Goal: Communication & Community: Participate in discussion

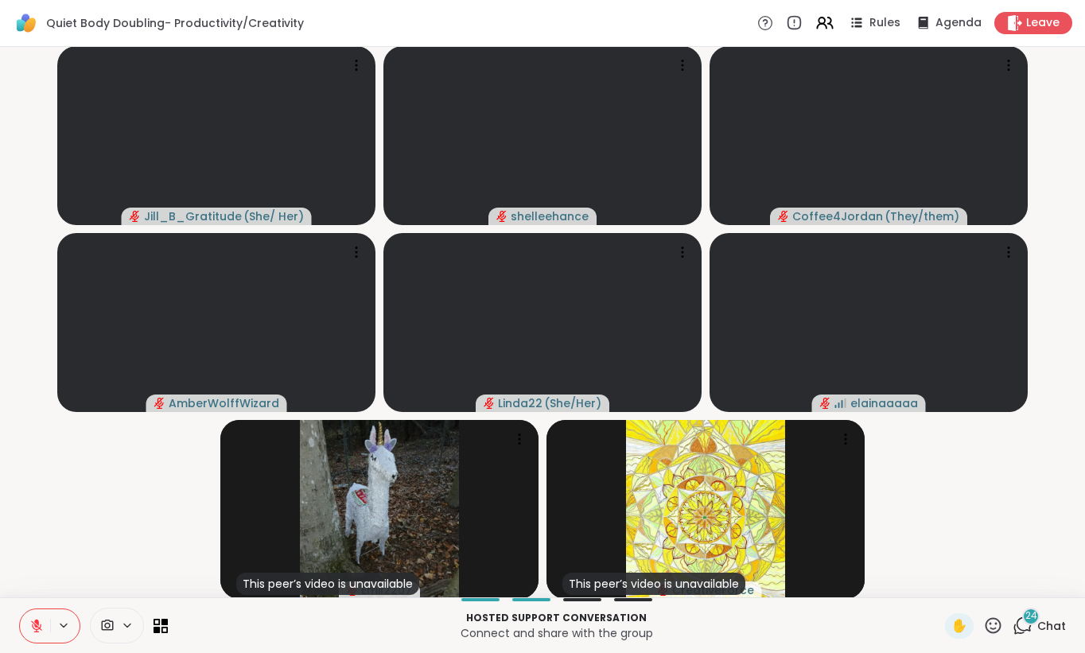
click at [173, 461] on video-player-container "Jill_B_Gratitude ( She/ Her ) shelleehance Coffee4Jordan ( They/them ) AmberWol…" at bounding box center [543, 322] width 1066 height 538
click at [35, 634] on button at bounding box center [35, 625] width 30 height 33
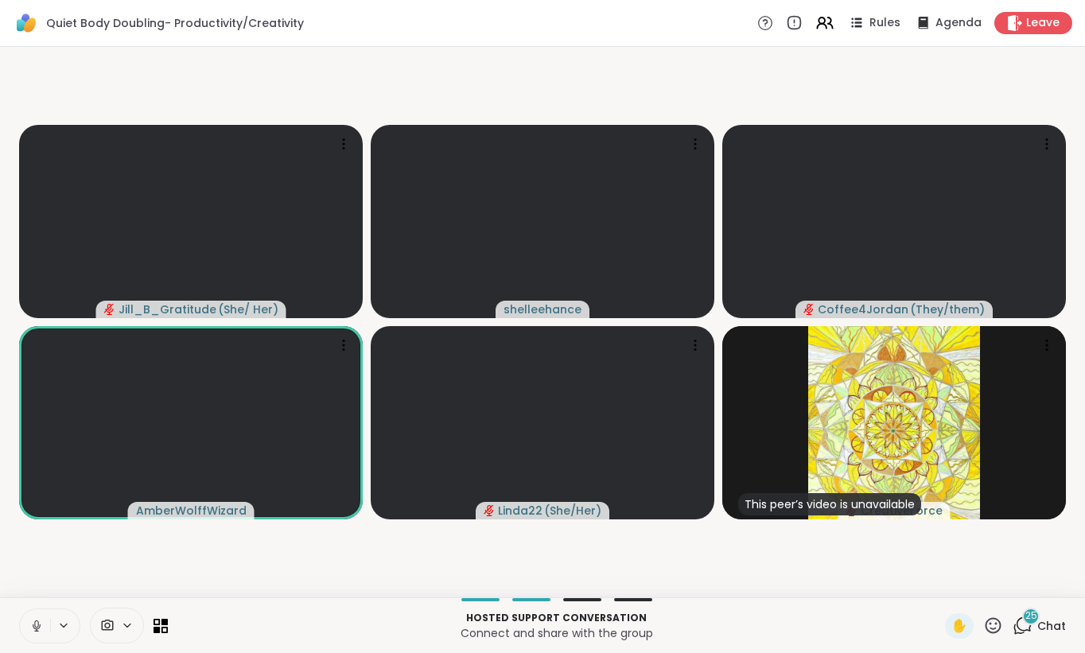
click at [1062, 613] on div "25 Chat" at bounding box center [1038, 625] width 53 height 25
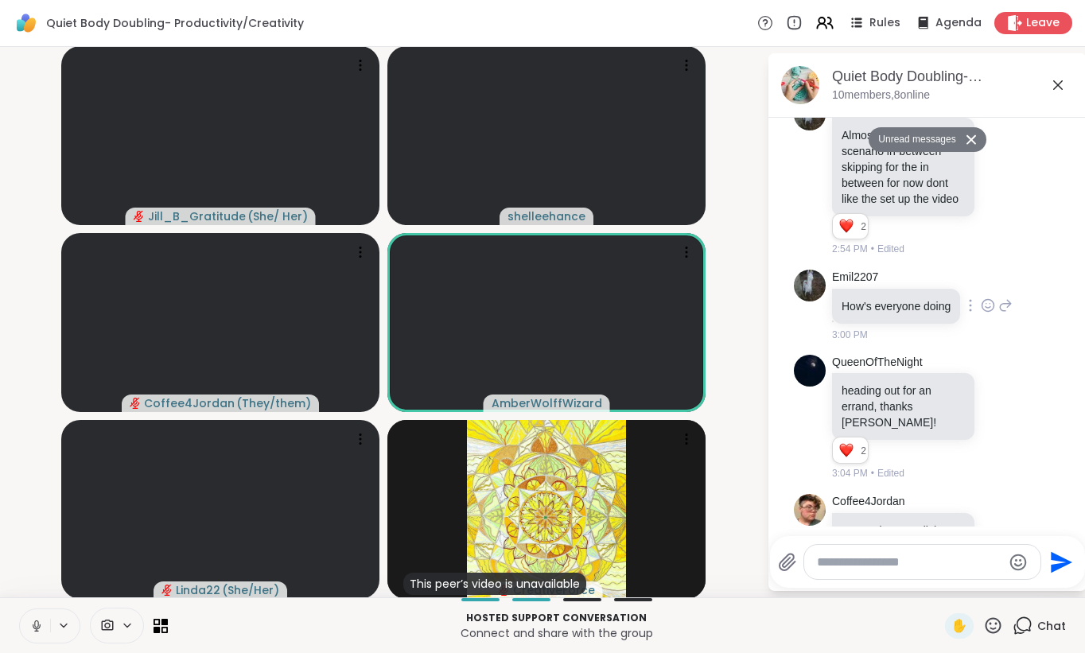
scroll to position [2791, 0]
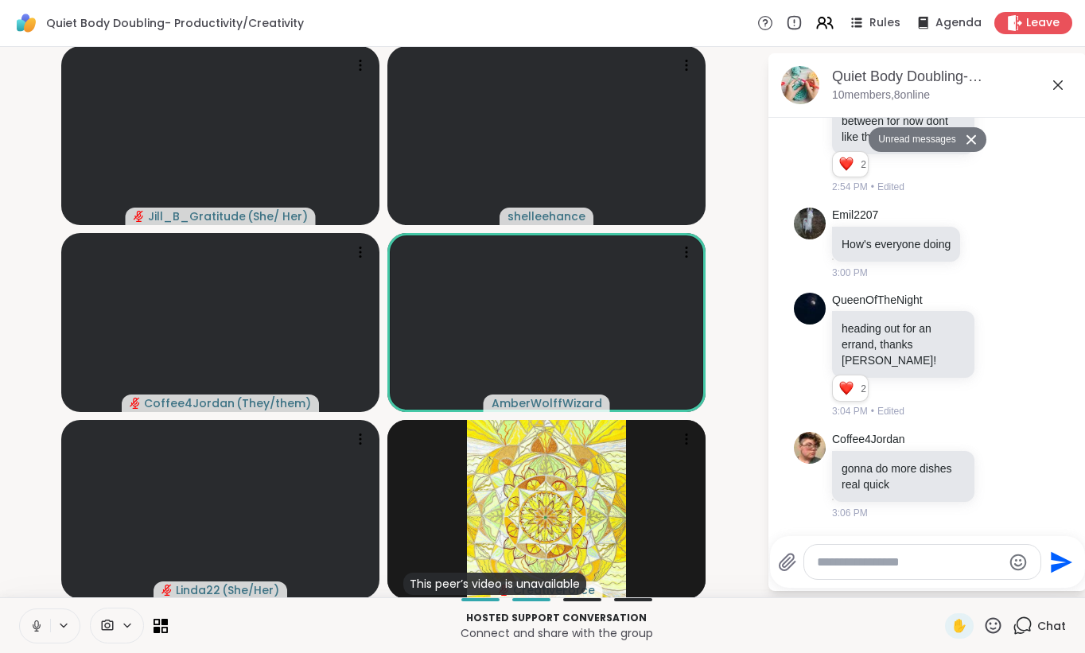
click at [1051, 84] on icon at bounding box center [1057, 85] width 19 height 19
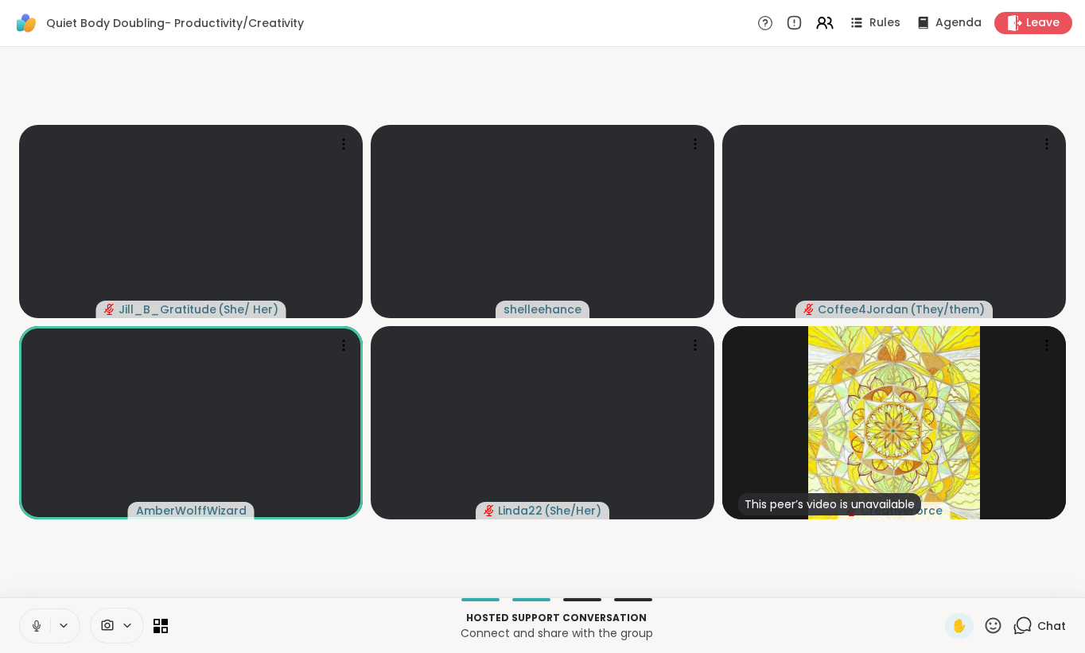
click at [26, 617] on button at bounding box center [35, 625] width 30 height 33
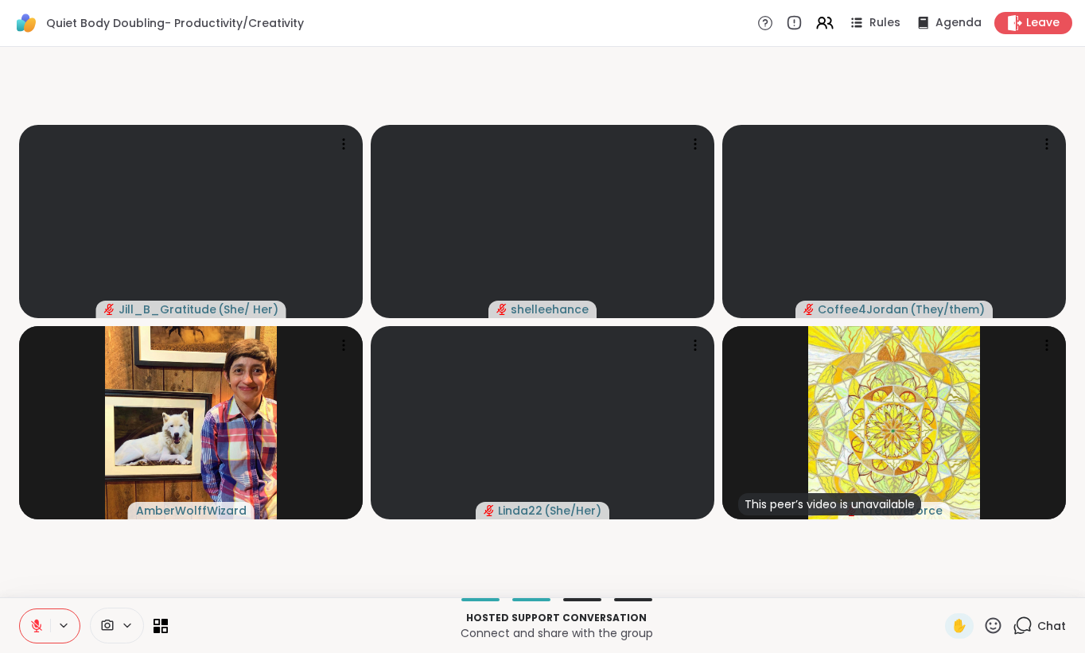
click at [27, 630] on button at bounding box center [35, 625] width 30 height 33
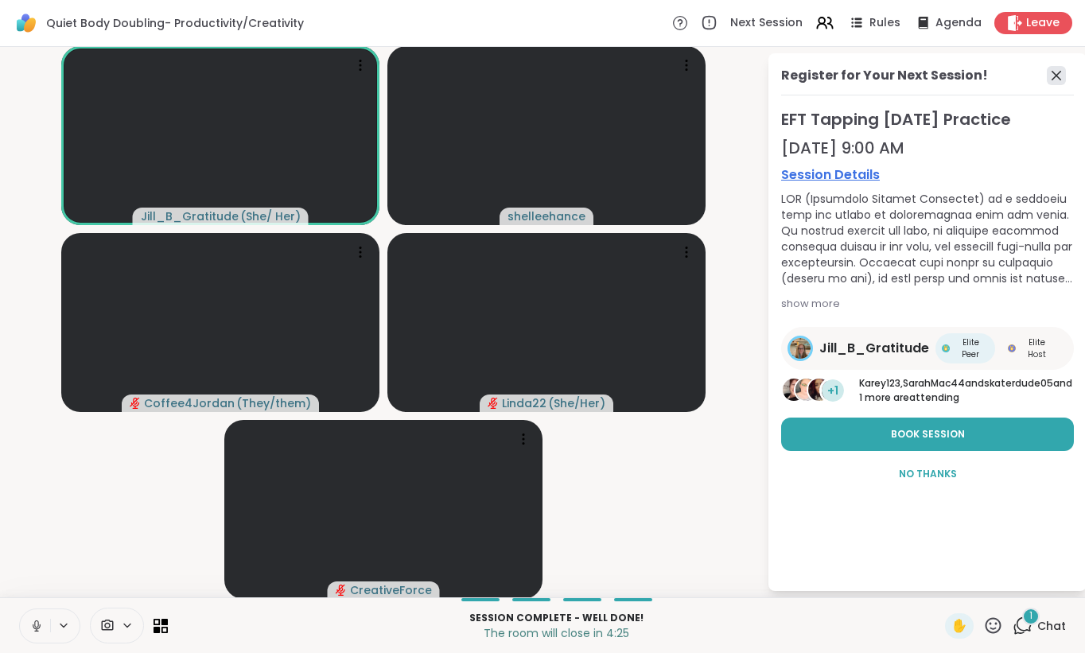
click at [1059, 78] on icon at bounding box center [1056, 76] width 10 height 10
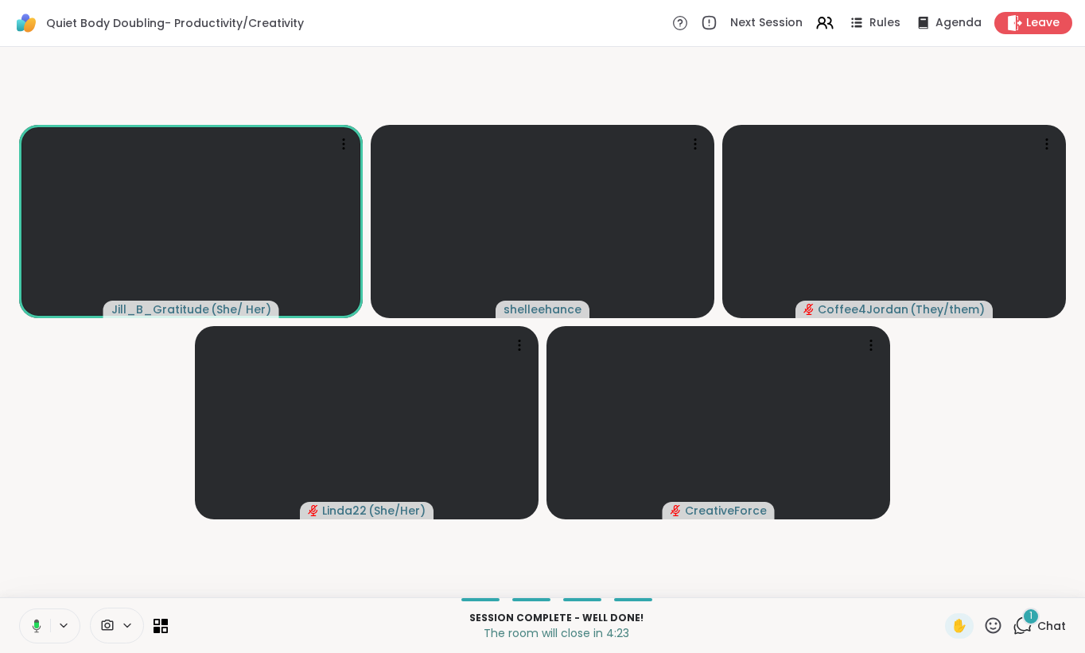
click at [1051, 631] on span "Chat" at bounding box center [1051, 626] width 29 height 16
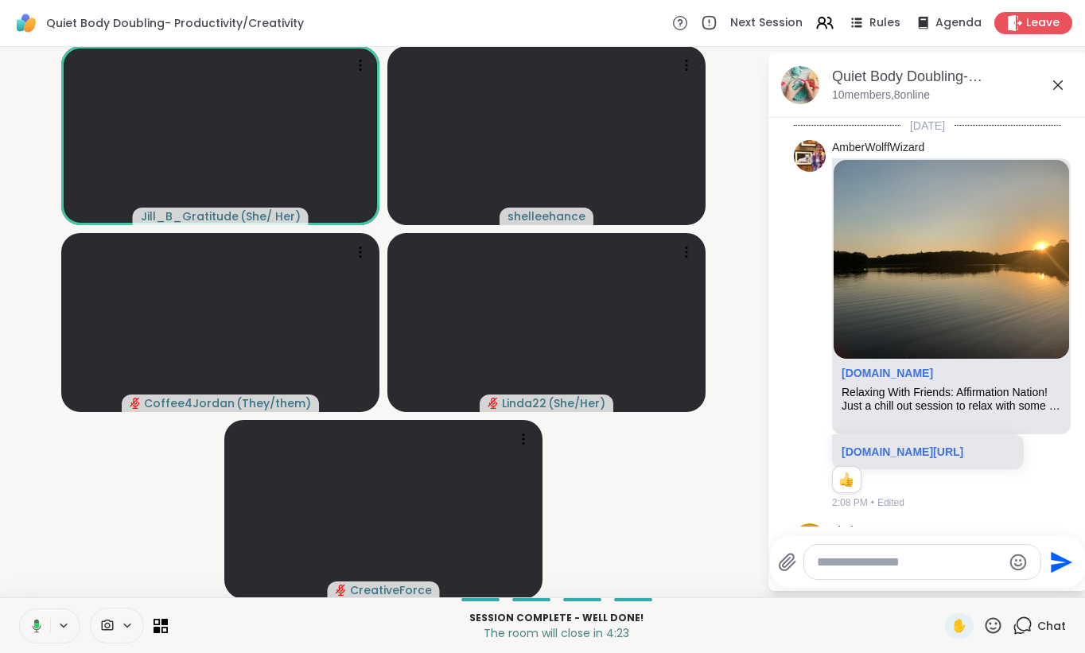
scroll to position [2936, 0]
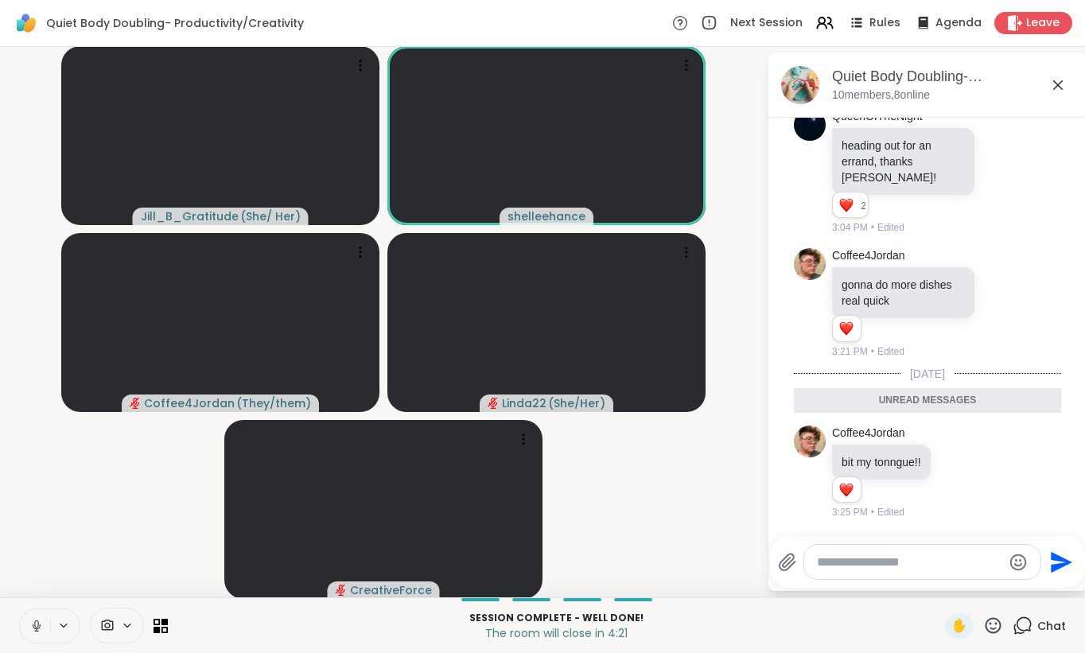
click at [1055, 89] on icon at bounding box center [1057, 85] width 19 height 19
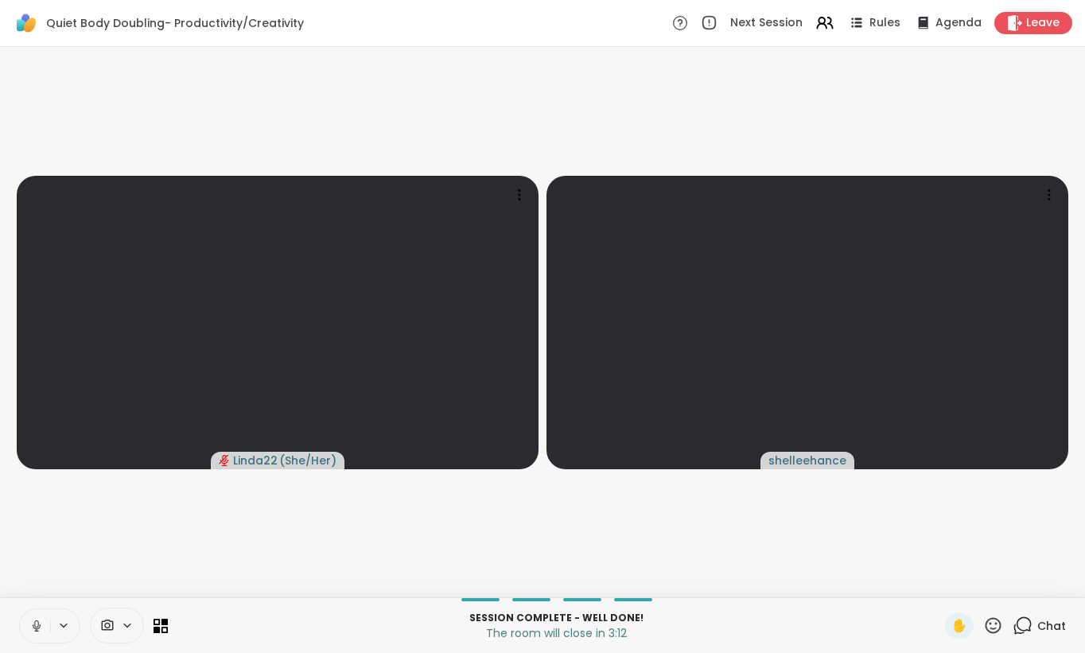
click at [34, 628] on icon at bounding box center [36, 626] width 14 height 14
click at [1052, 22] on span "Leave" at bounding box center [1043, 23] width 35 height 17
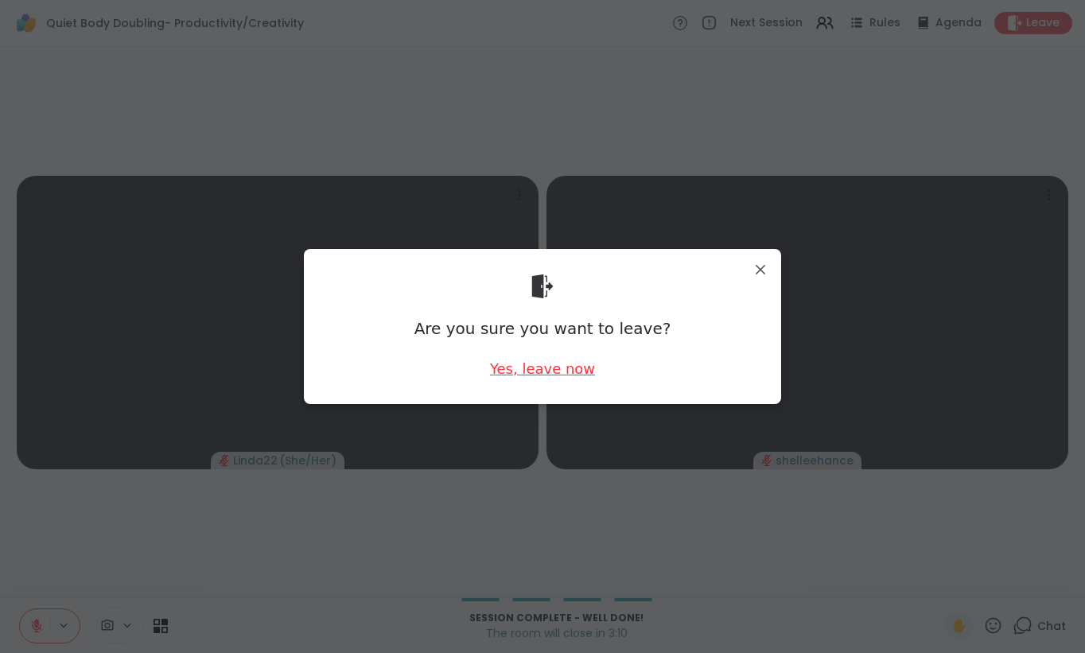
click at [548, 371] on div "Yes, leave now" at bounding box center [542, 369] width 105 height 20
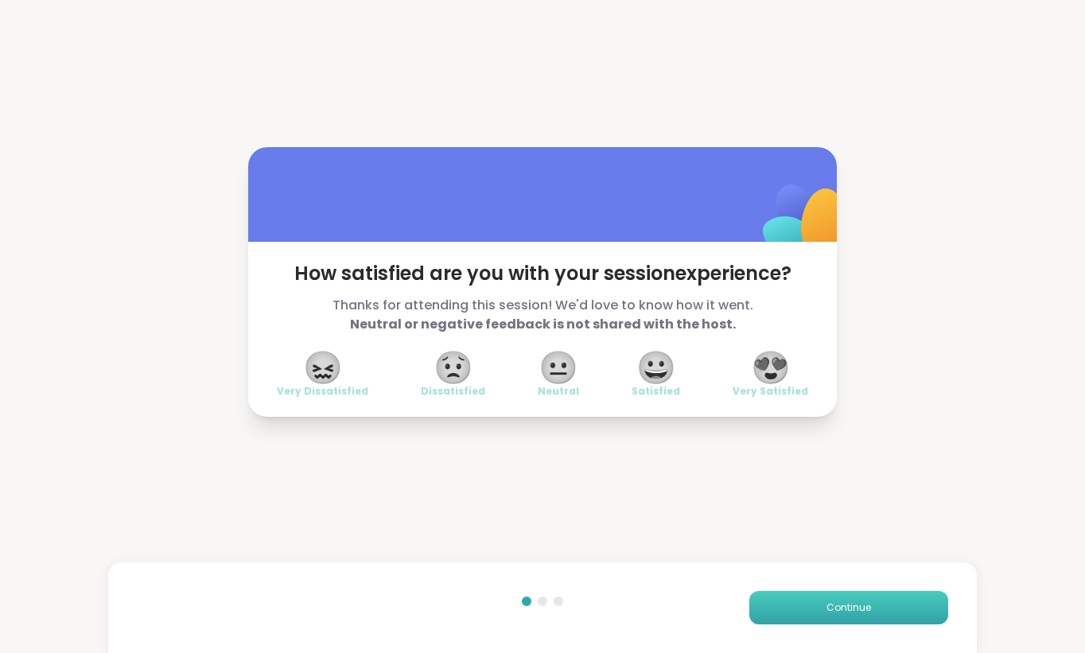
click at [852, 616] on button "Continue" at bounding box center [848, 607] width 199 height 33
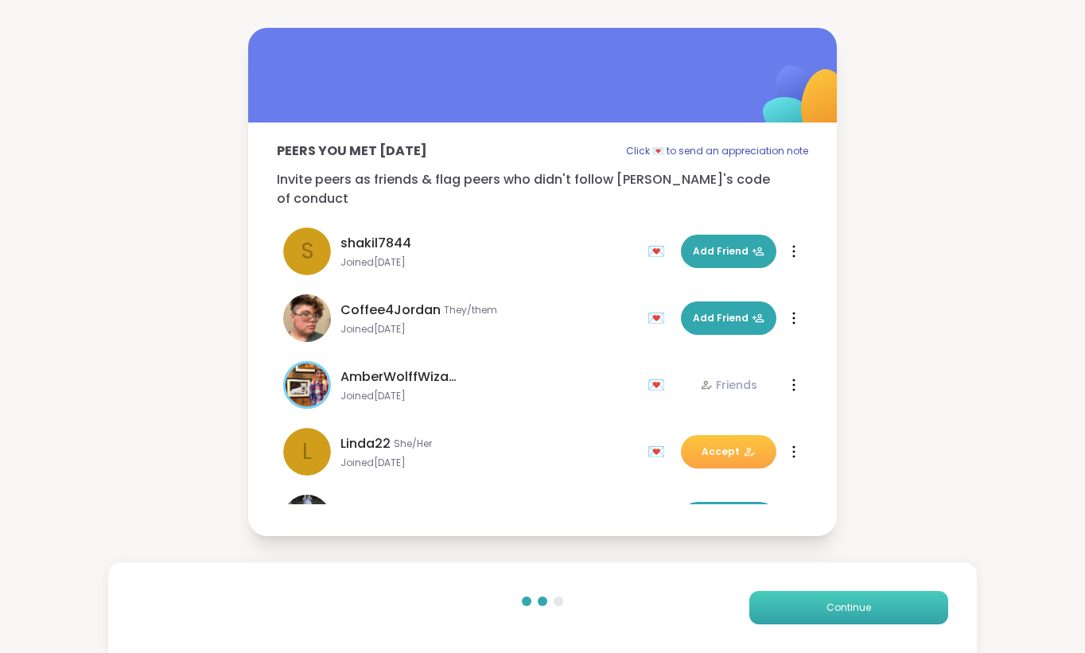
click at [852, 616] on button "Continue" at bounding box center [848, 607] width 199 height 33
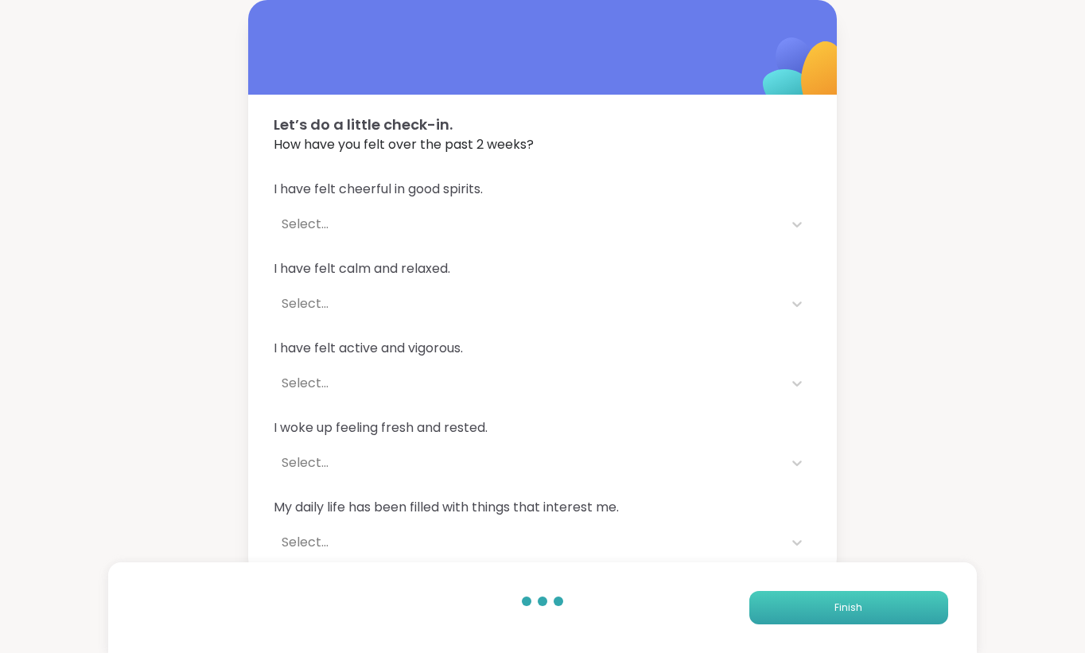
click at [852, 616] on button "Finish" at bounding box center [848, 607] width 199 height 33
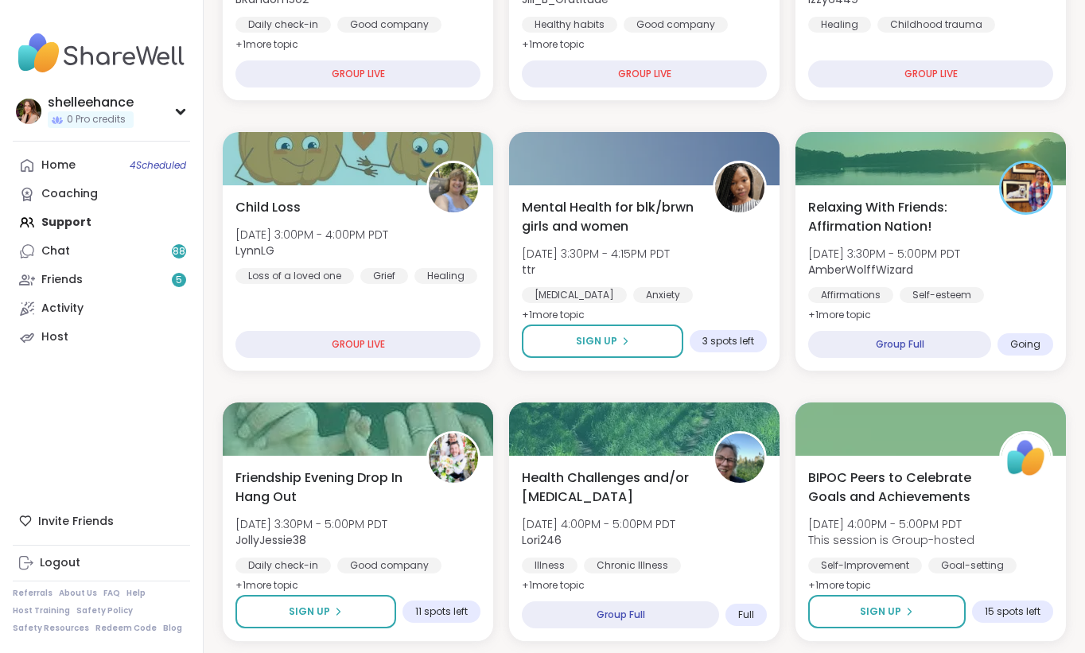
scroll to position [402, 0]
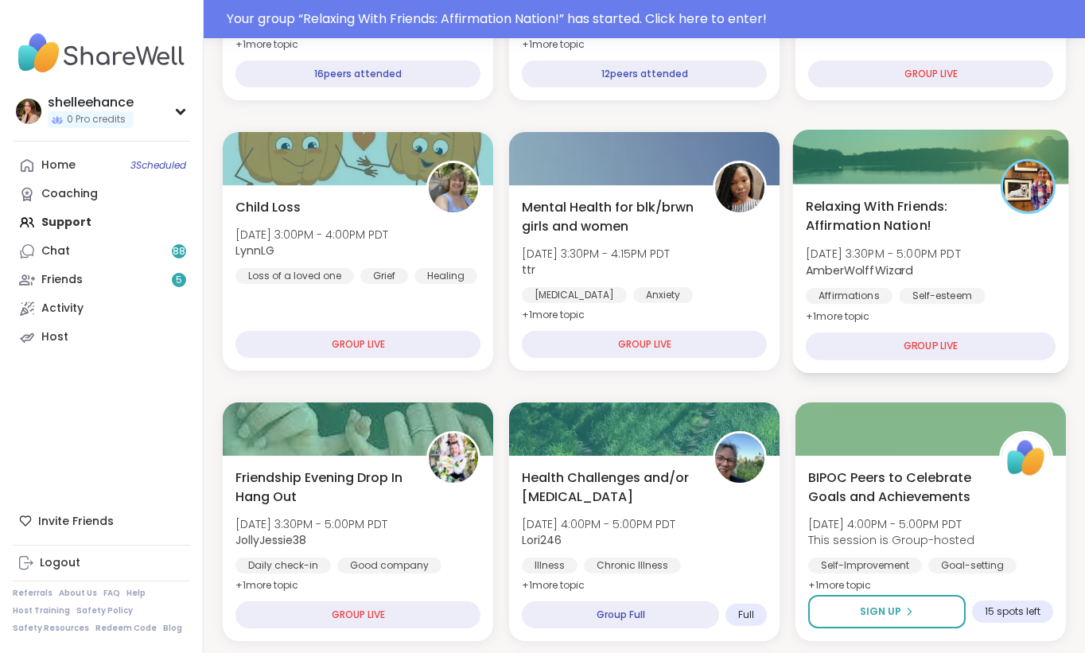
click at [1035, 288] on div "Affirmations Self-esteem Good company" at bounding box center [931, 307] width 250 height 39
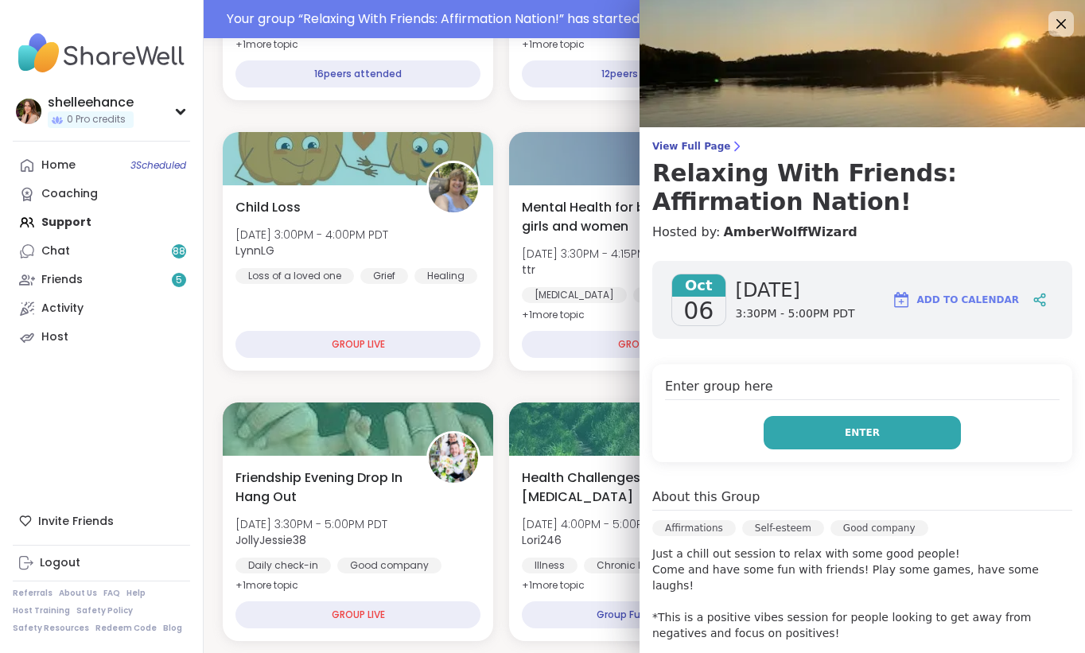
click at [795, 428] on button "Enter" at bounding box center [861, 432] width 197 height 33
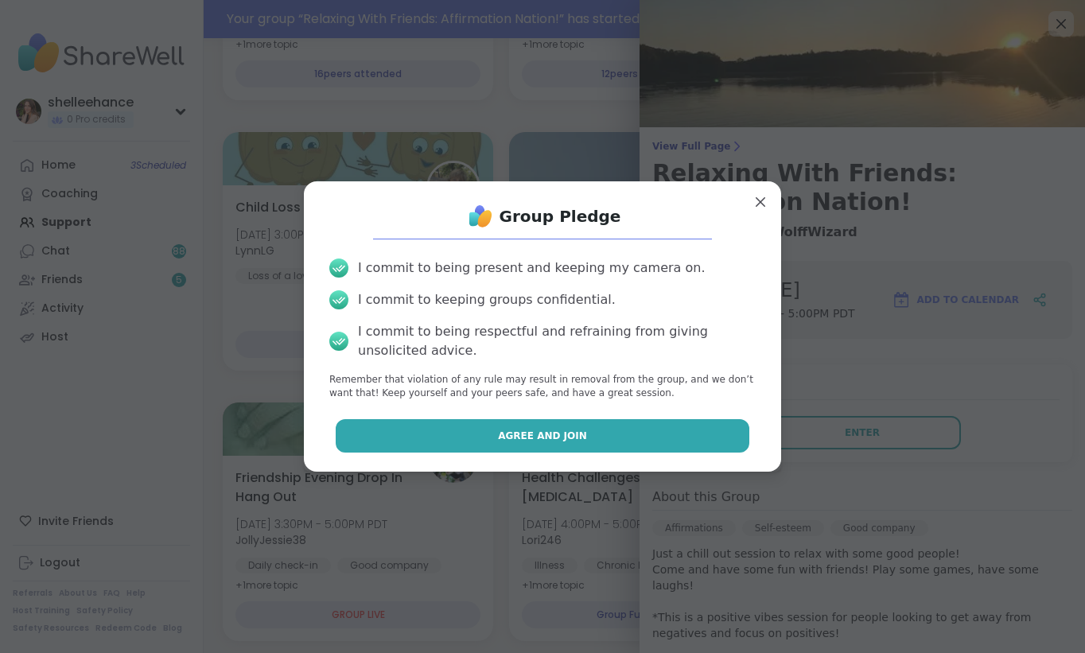
click at [466, 433] on button "Agree and Join" at bounding box center [543, 435] width 414 height 33
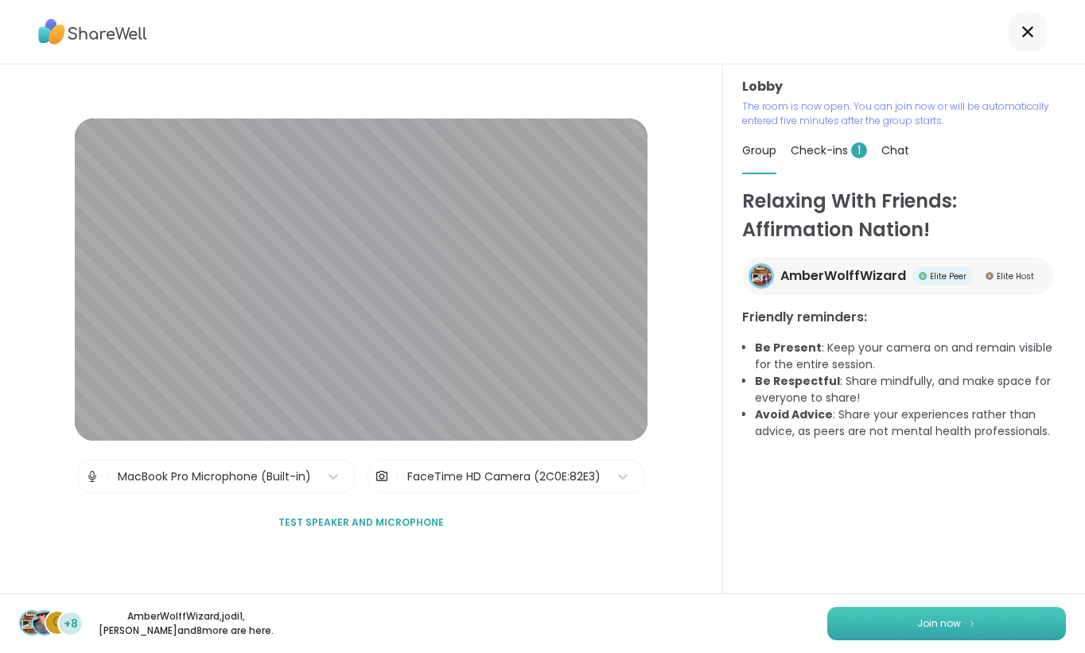
click at [930, 639] on button "Join now" at bounding box center [946, 623] width 239 height 33
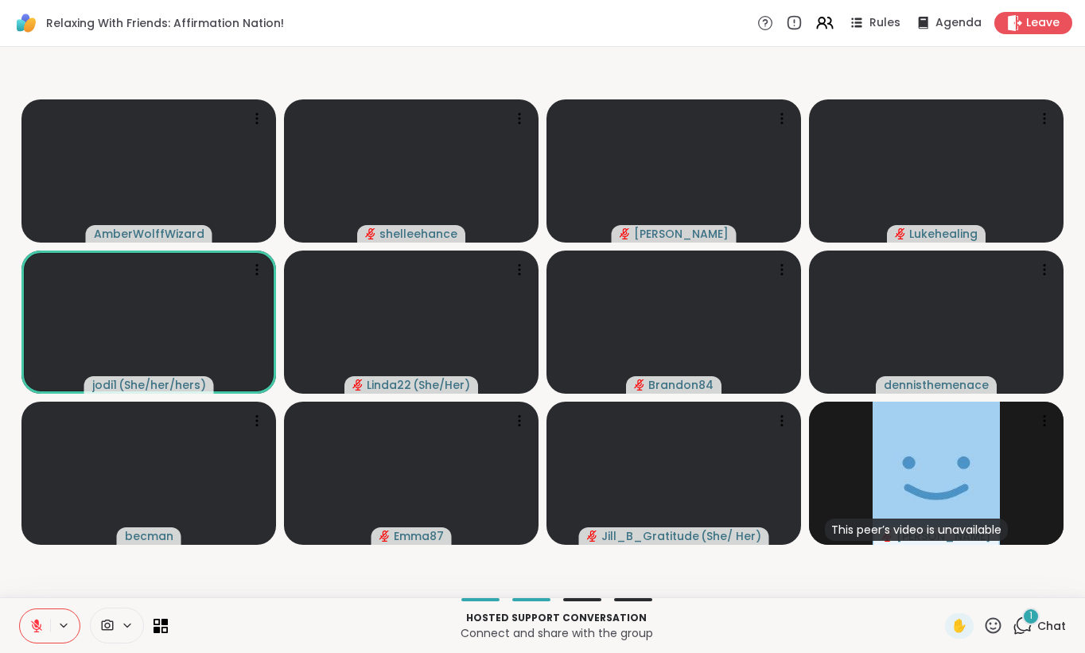
click at [37, 625] on icon at bounding box center [36, 625] width 11 height 11
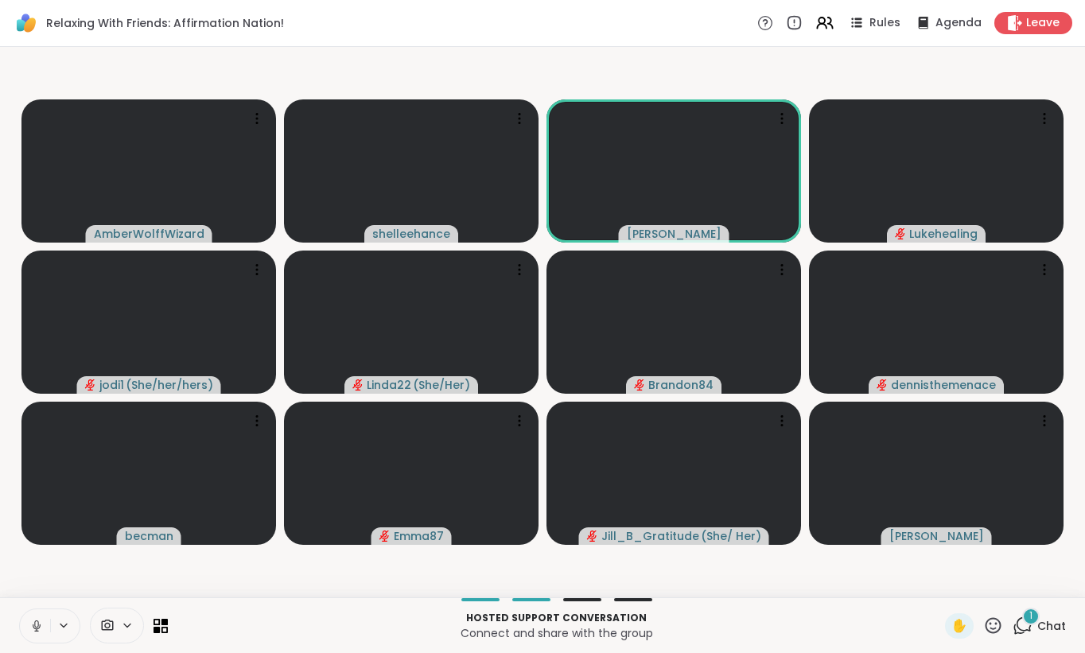
click at [32, 621] on icon at bounding box center [36, 626] width 14 height 14
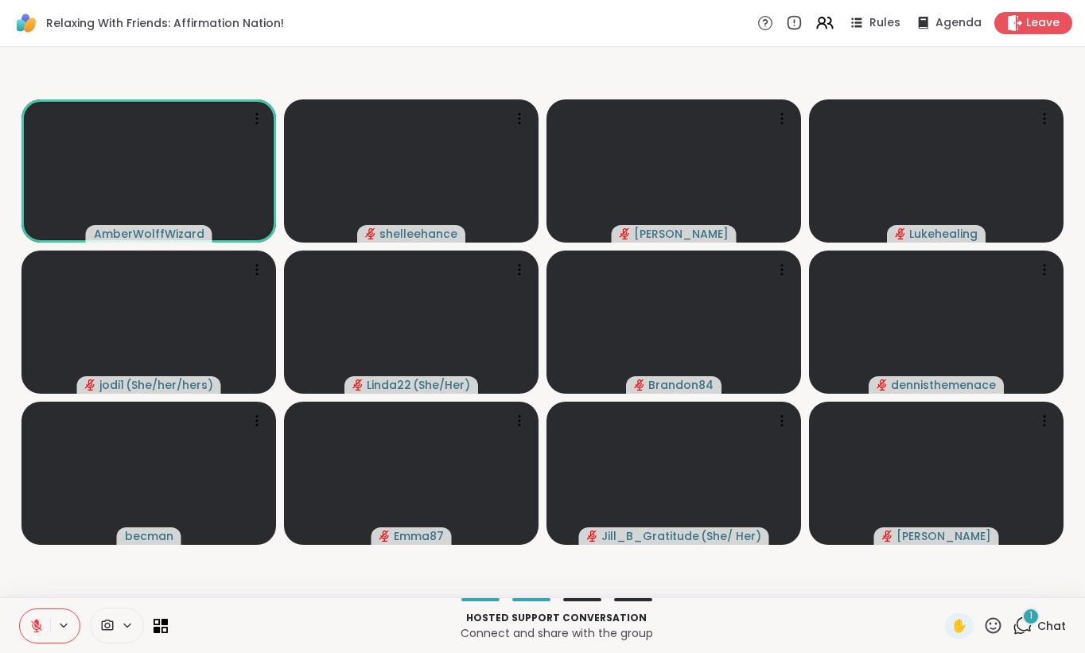
click at [1055, 632] on span "Chat" at bounding box center [1051, 626] width 29 height 16
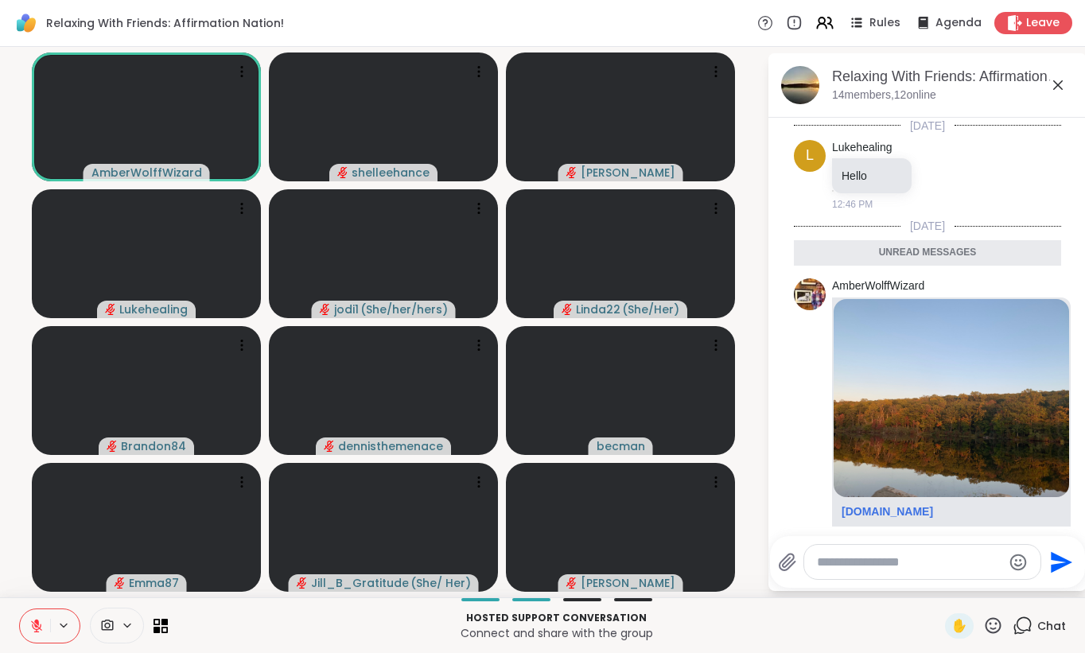
scroll to position [138, 0]
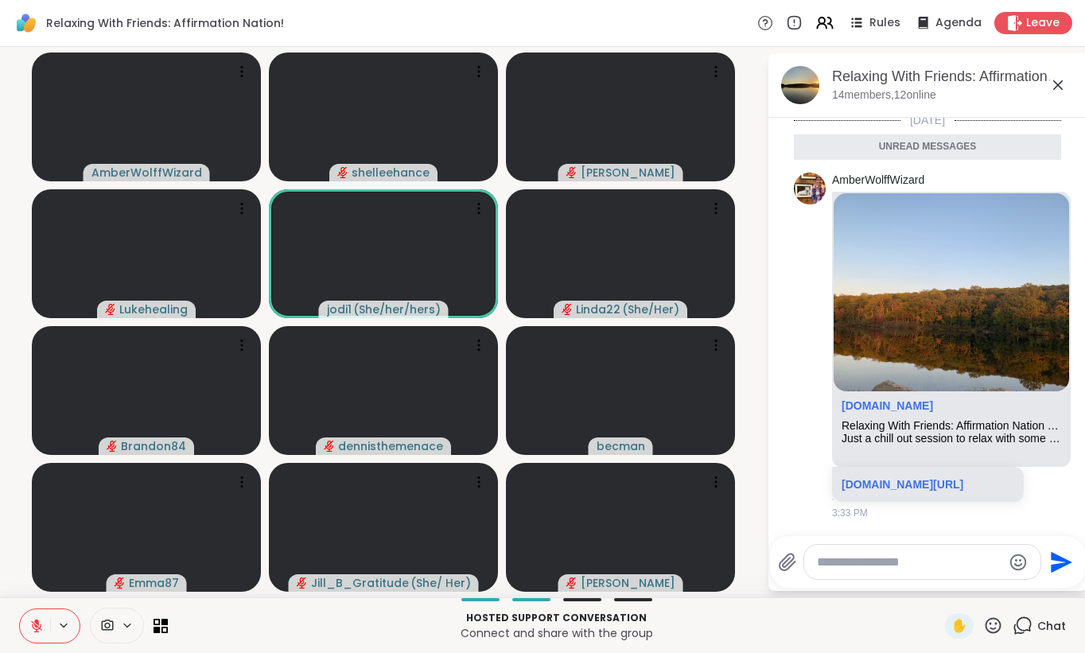
click at [1055, 91] on icon at bounding box center [1057, 85] width 19 height 19
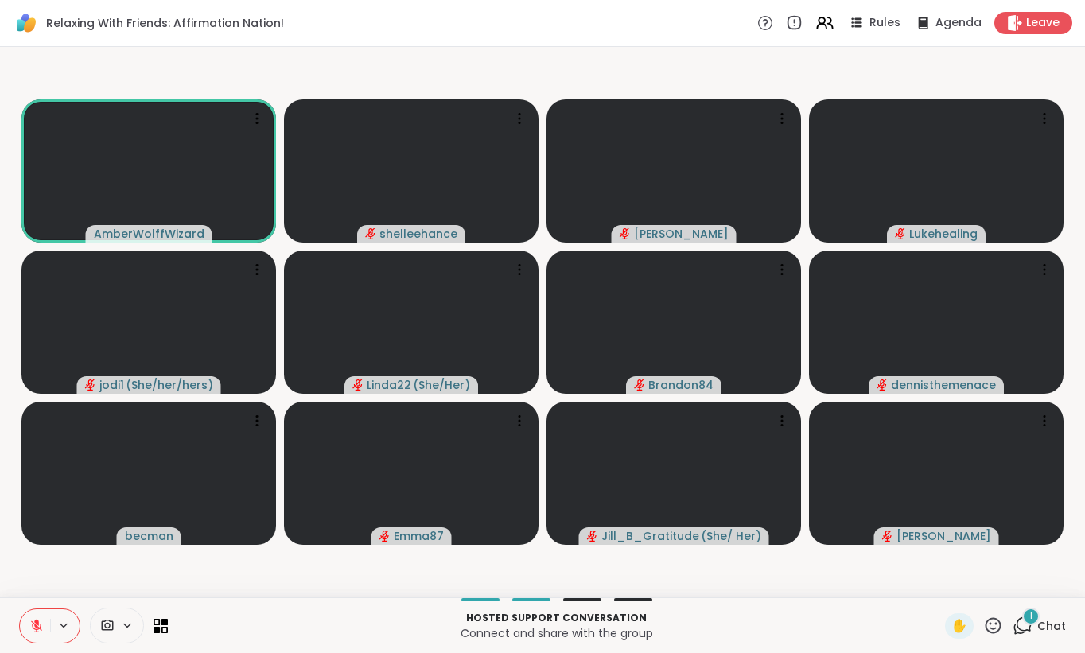
click at [31, 628] on icon at bounding box center [36, 626] width 14 height 14
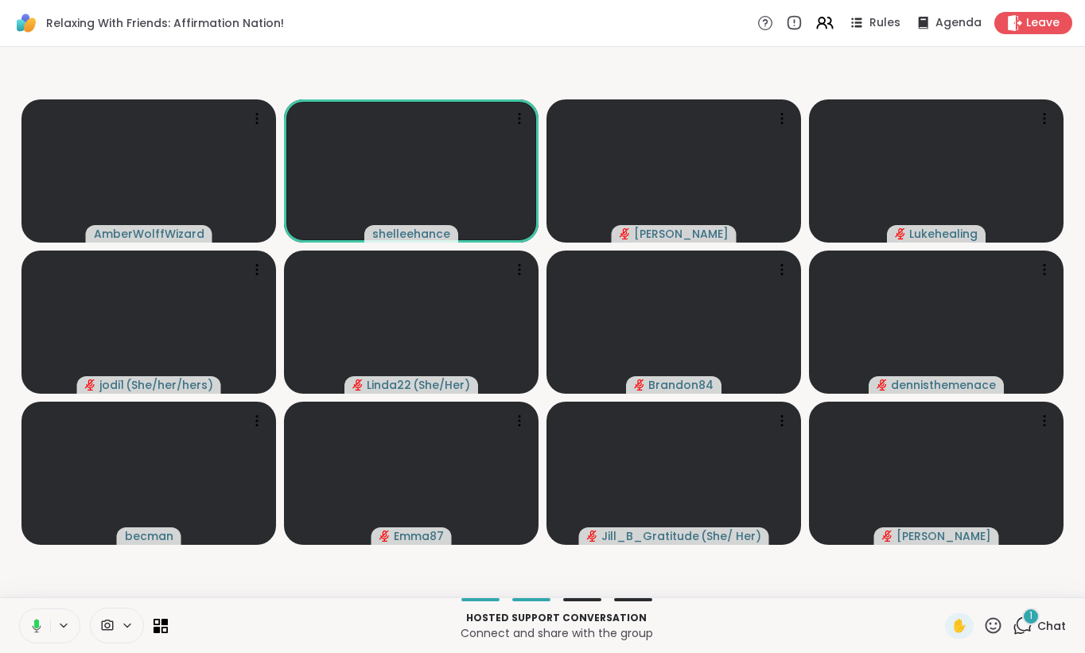
click at [30, 634] on button at bounding box center [33, 625] width 33 height 33
